Goal: Information Seeking & Learning: Learn about a topic

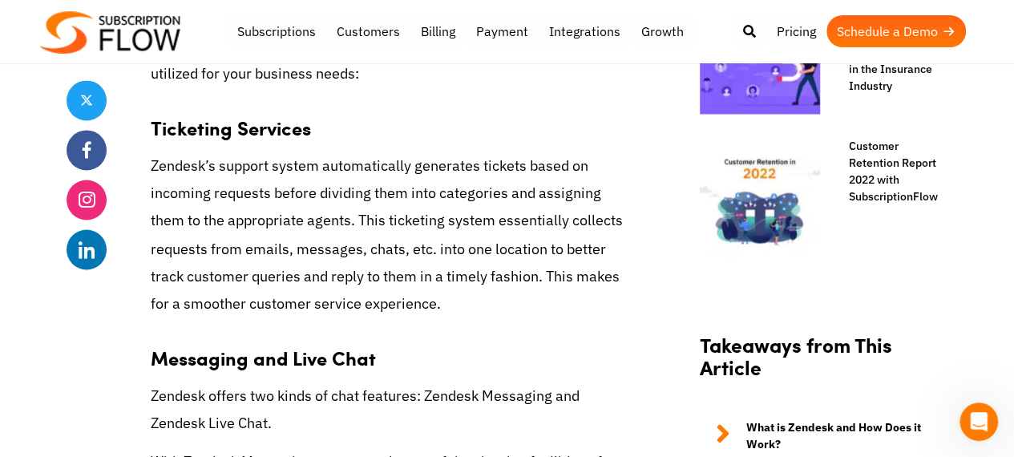
scroll to position [1292, 0]
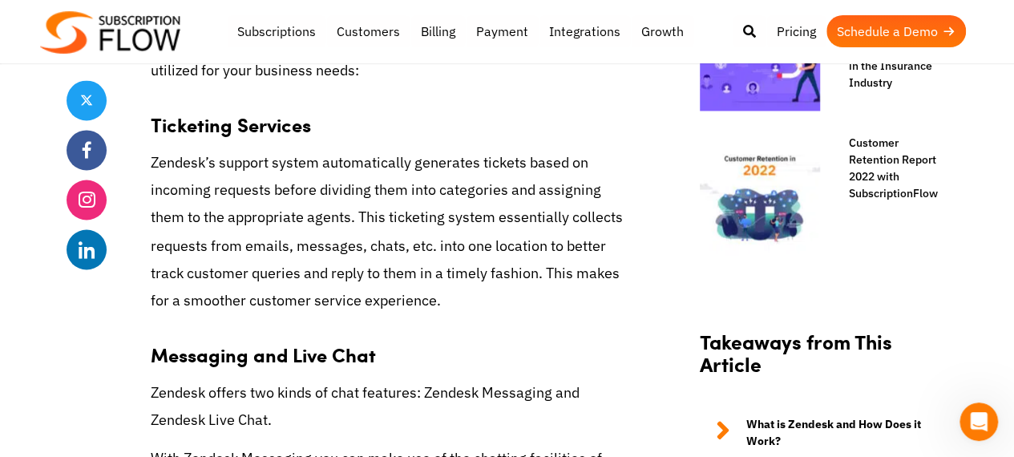
click at [492, 127] on h3 "Ticketing Services" at bounding box center [393, 116] width 485 height 40
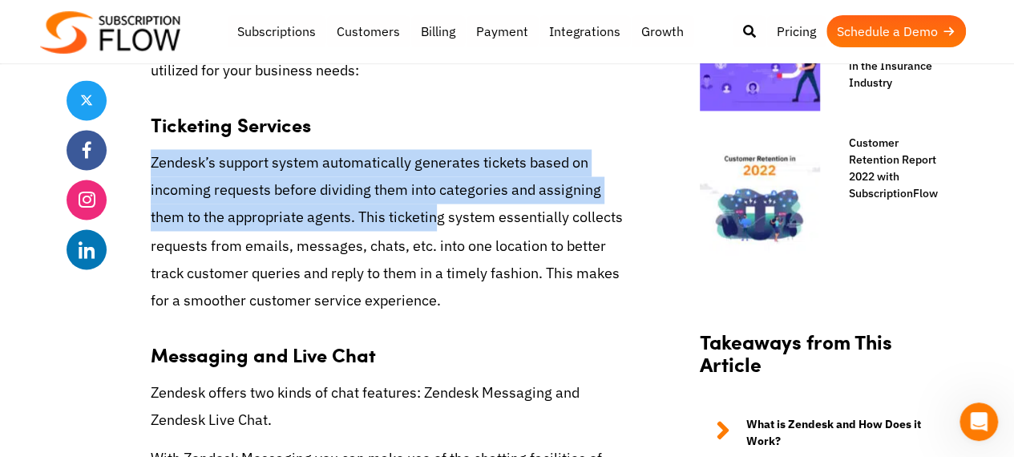
drag, startPoint x: 142, startPoint y: 164, endPoint x: 396, endPoint y: 221, distance: 260.7
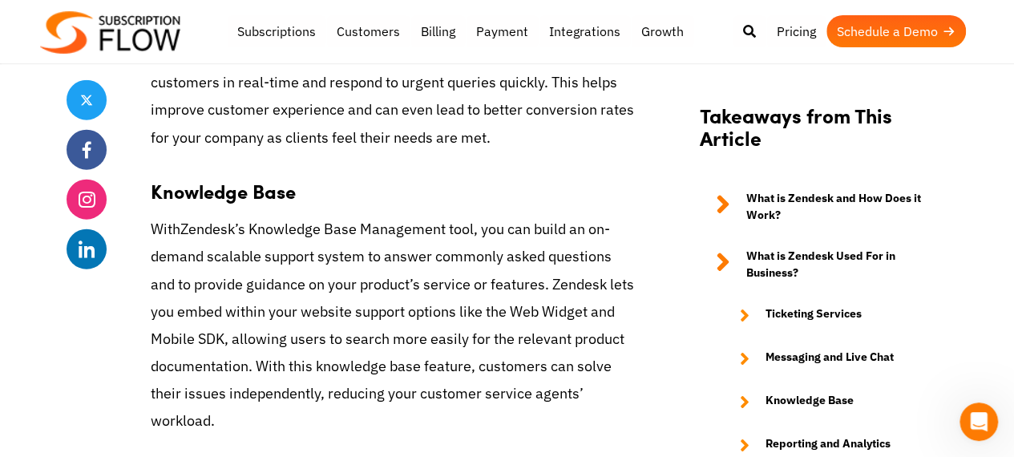
scroll to position [1897, 0]
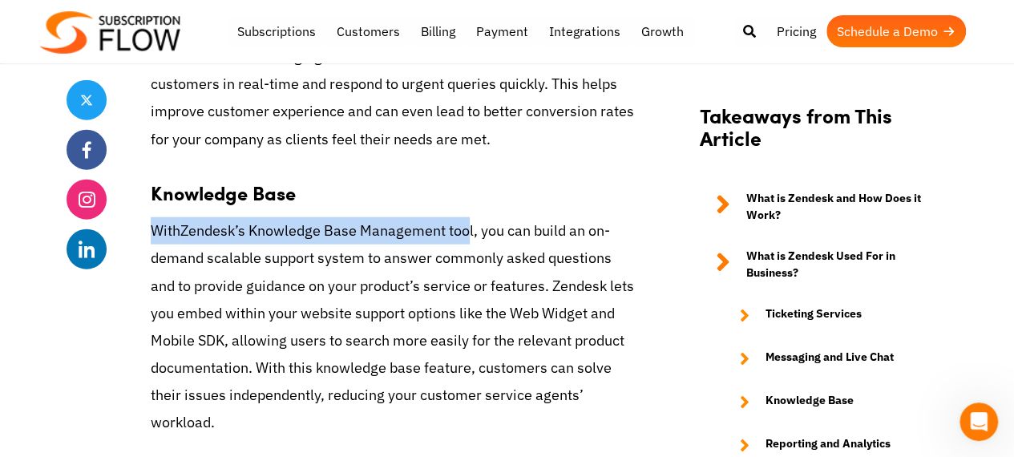
drag, startPoint x: 138, startPoint y: 229, endPoint x: 473, endPoint y: 238, distance: 335.3
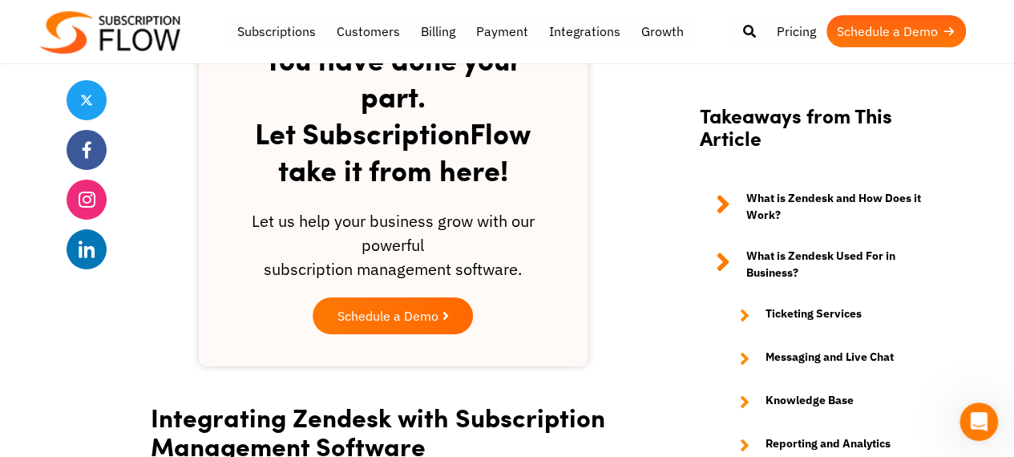
scroll to position [2771, 0]
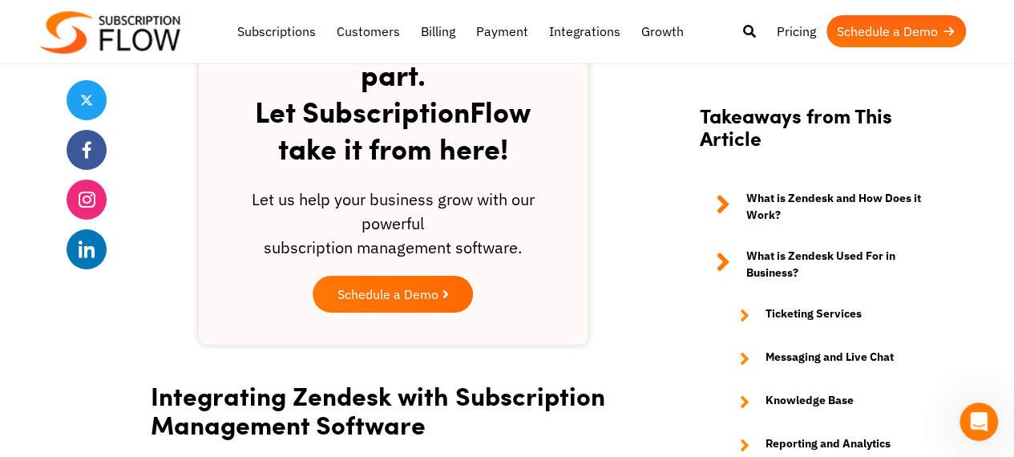
click at [720, 198] on icon at bounding box center [723, 207] width 14 height 34
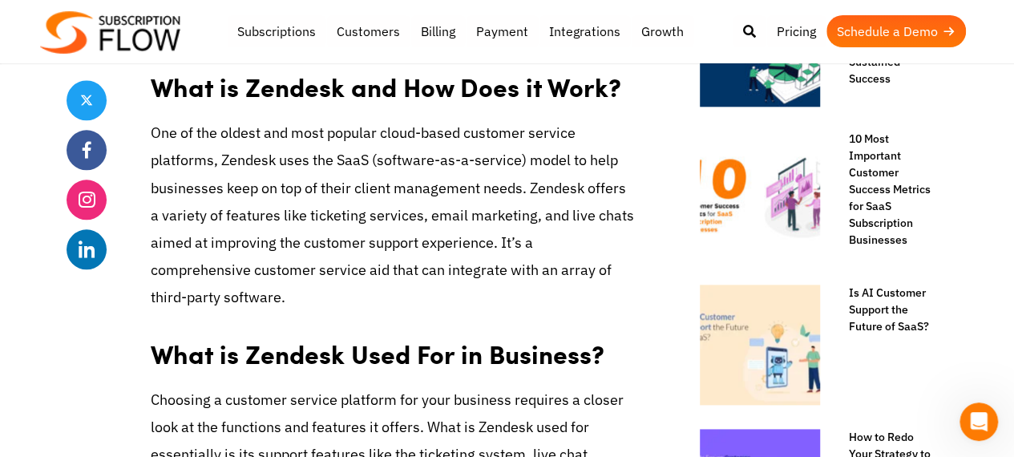
scroll to position [847, 0]
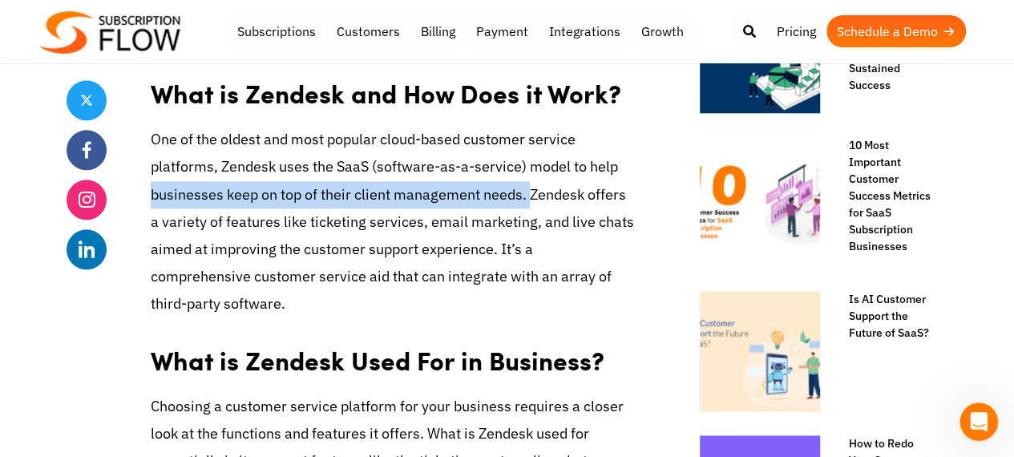
drag, startPoint x: 132, startPoint y: 192, endPoint x: 528, endPoint y: 192, distance: 396.2
click at [382, 196] on span "One of the oldest and most popular cloud-based customer service platforms, Zend…" at bounding box center [393, 221] width 484 height 183
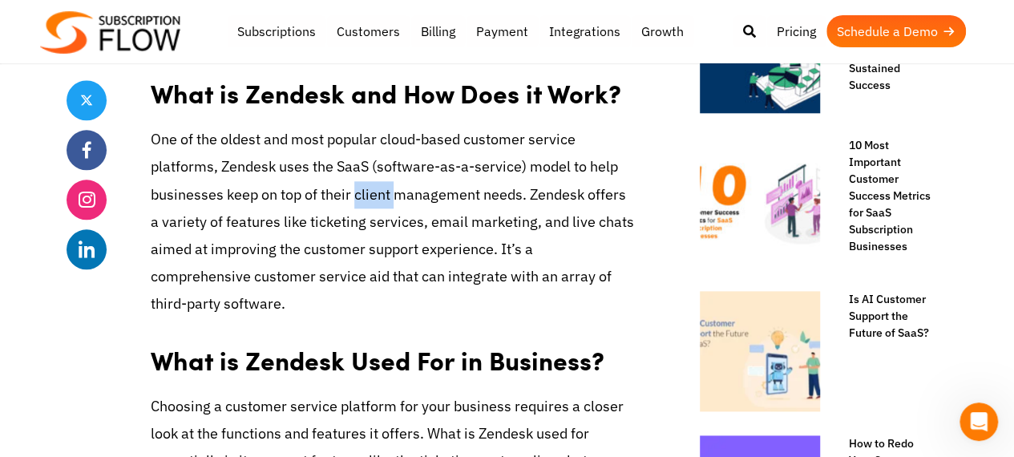
click at [382, 196] on span "One of the oldest and most popular cloud-based customer service platforms, Zend…" at bounding box center [393, 221] width 484 height 183
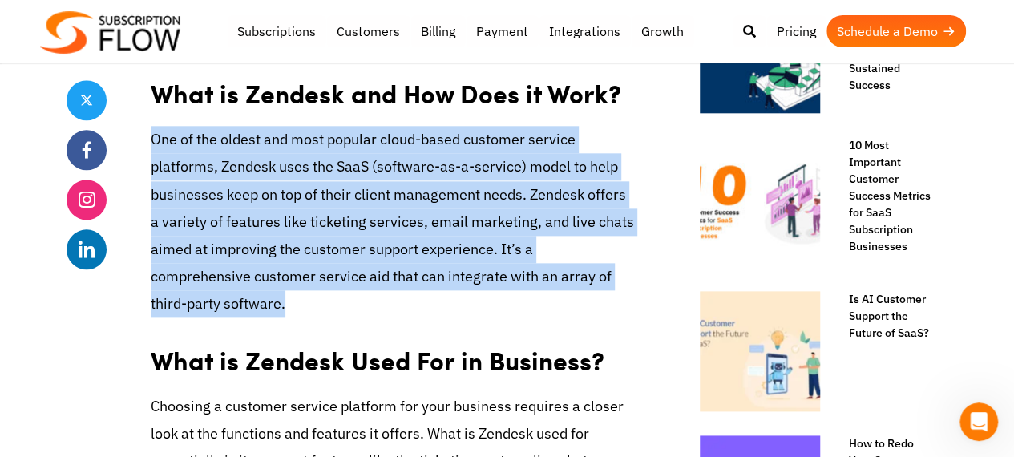
click at [382, 196] on span "One of the oldest and most popular cloud-based customer service platforms, Zend…" at bounding box center [393, 221] width 484 height 183
click at [425, 315] on p "One of the oldest and most popular cloud-based customer service platforms, Zend…" at bounding box center [393, 222] width 485 height 192
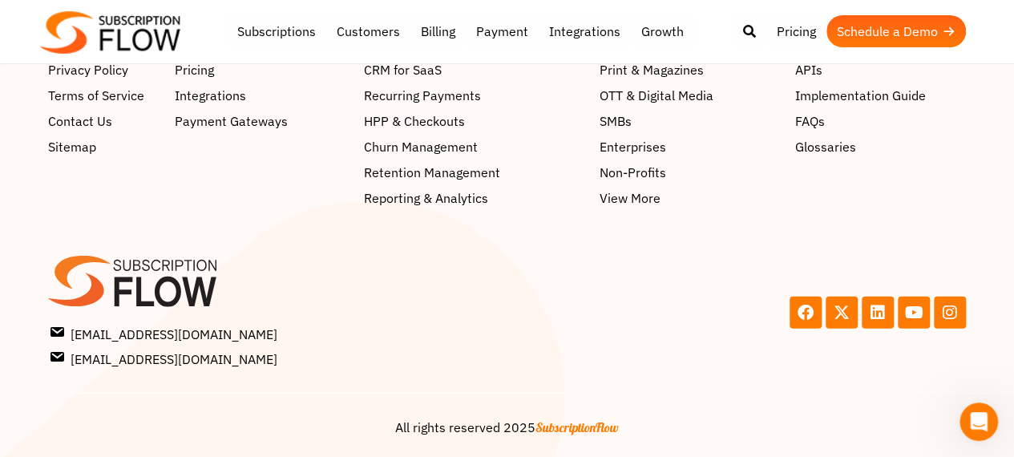
scroll to position [5335, 0]
